Goal: Transaction & Acquisition: Obtain resource

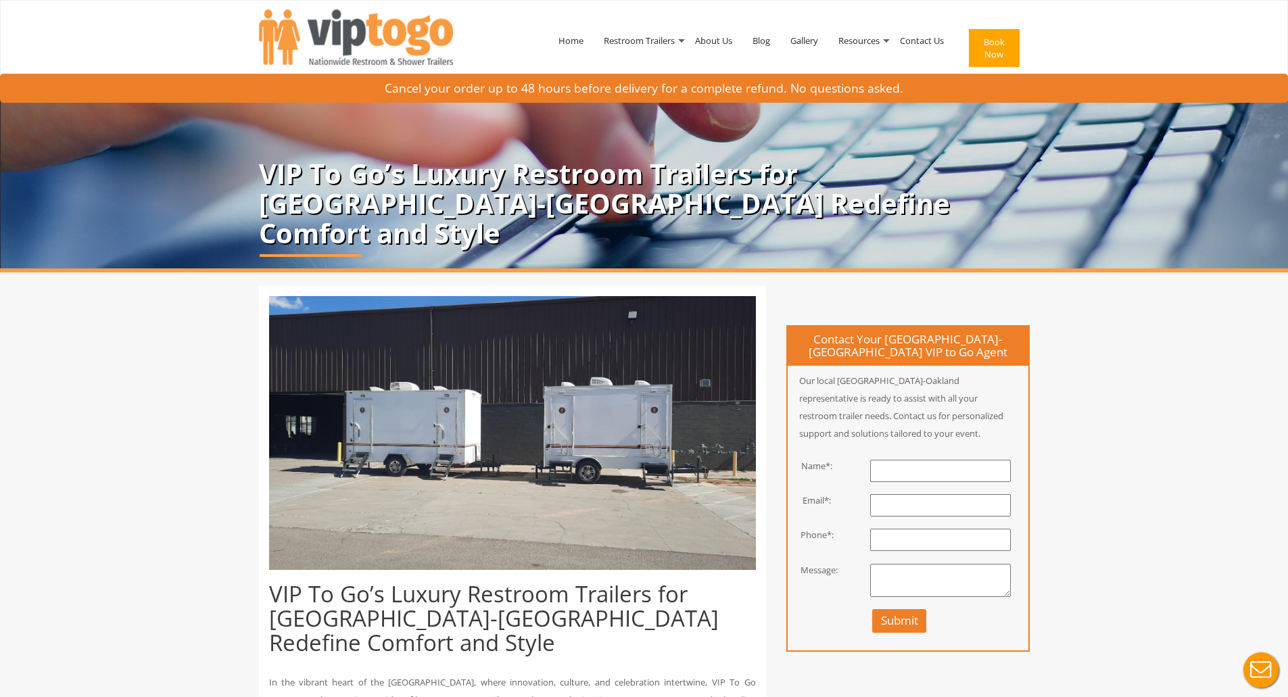
click at [926, 468] on input "text" at bounding box center [940, 471] width 141 height 22
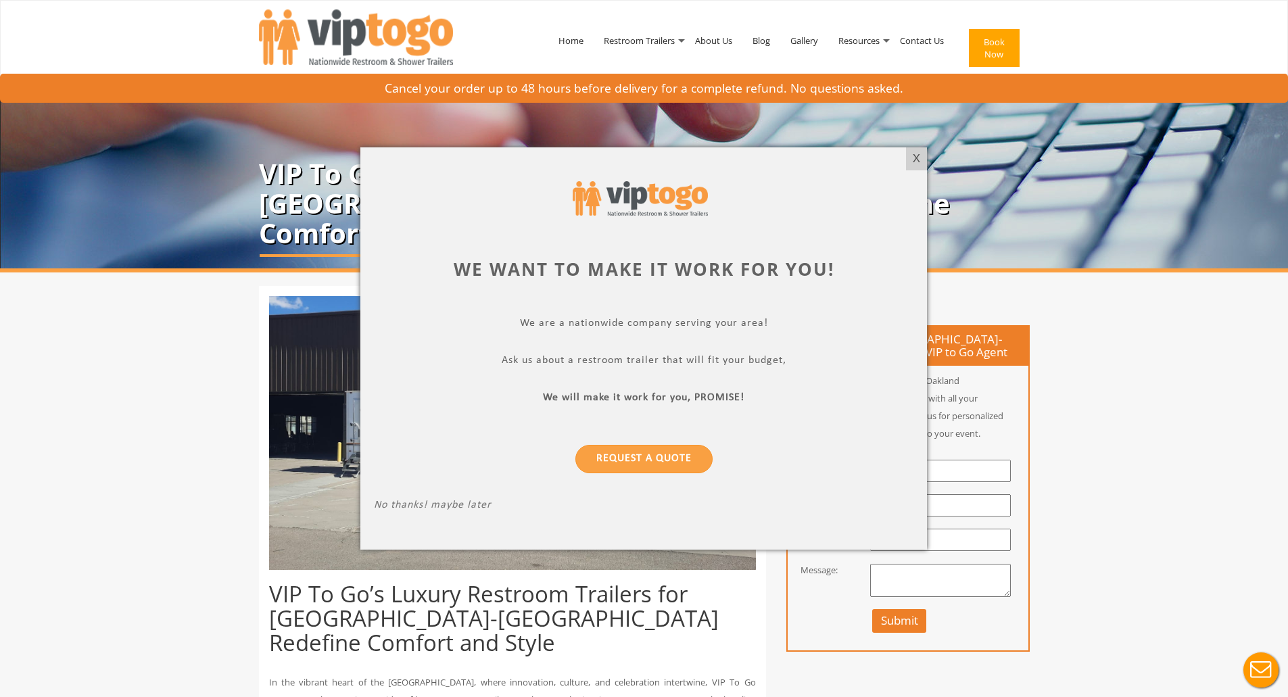
type input "[PERSON_NAME]"
type input "[EMAIL_ADDRESS][DOMAIN_NAME]"
click at [913, 160] on div "X" at bounding box center [916, 158] width 21 height 23
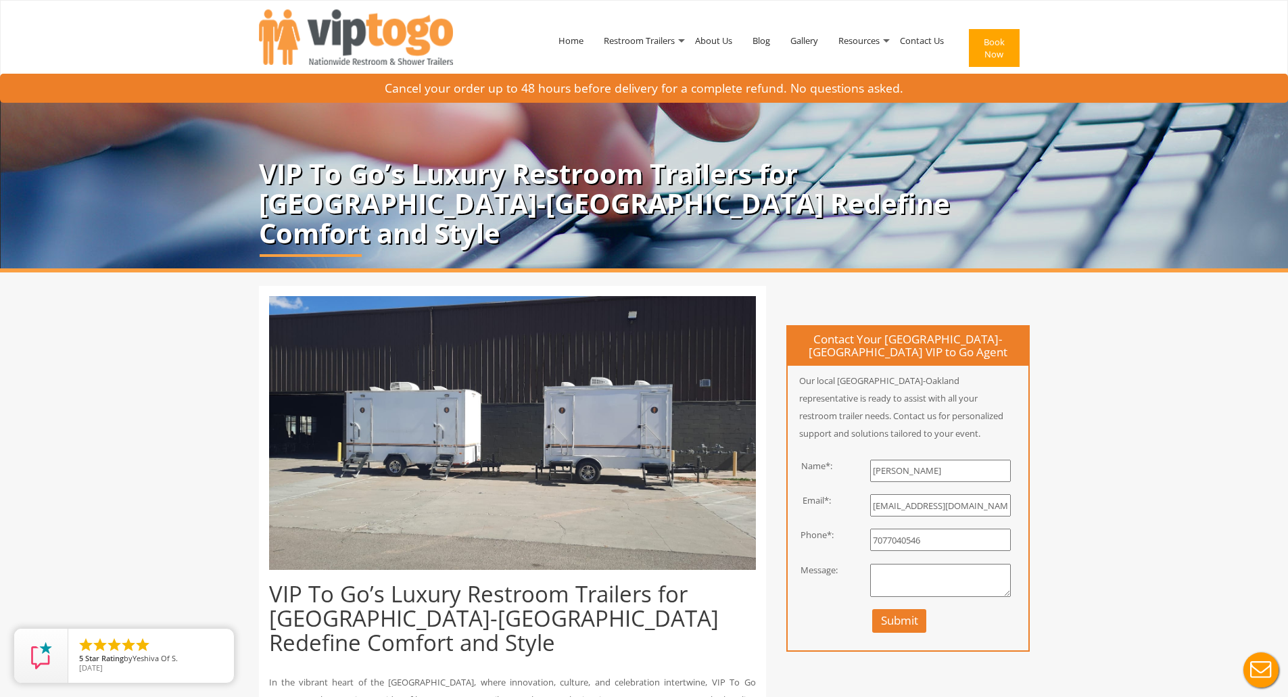
click at [940, 542] on input "7077040546" at bounding box center [940, 540] width 141 height 22
type input "7073335912"
click at [937, 583] on textarea at bounding box center [940, 581] width 141 height 34
type textarea "I need a quote for 8 stall restroom trailer, we do not have access to power or …"
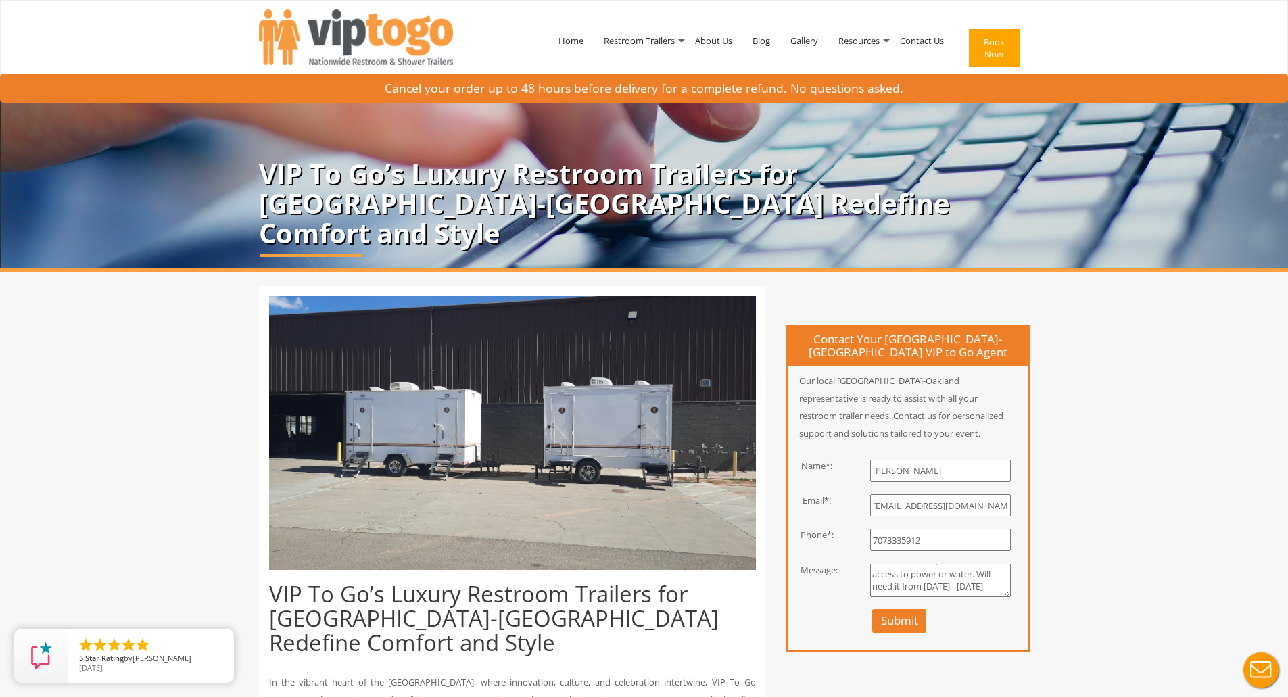
click at [904, 619] on button "Submit" at bounding box center [899, 621] width 55 height 24
